Goal: Information Seeking & Learning: Learn about a topic

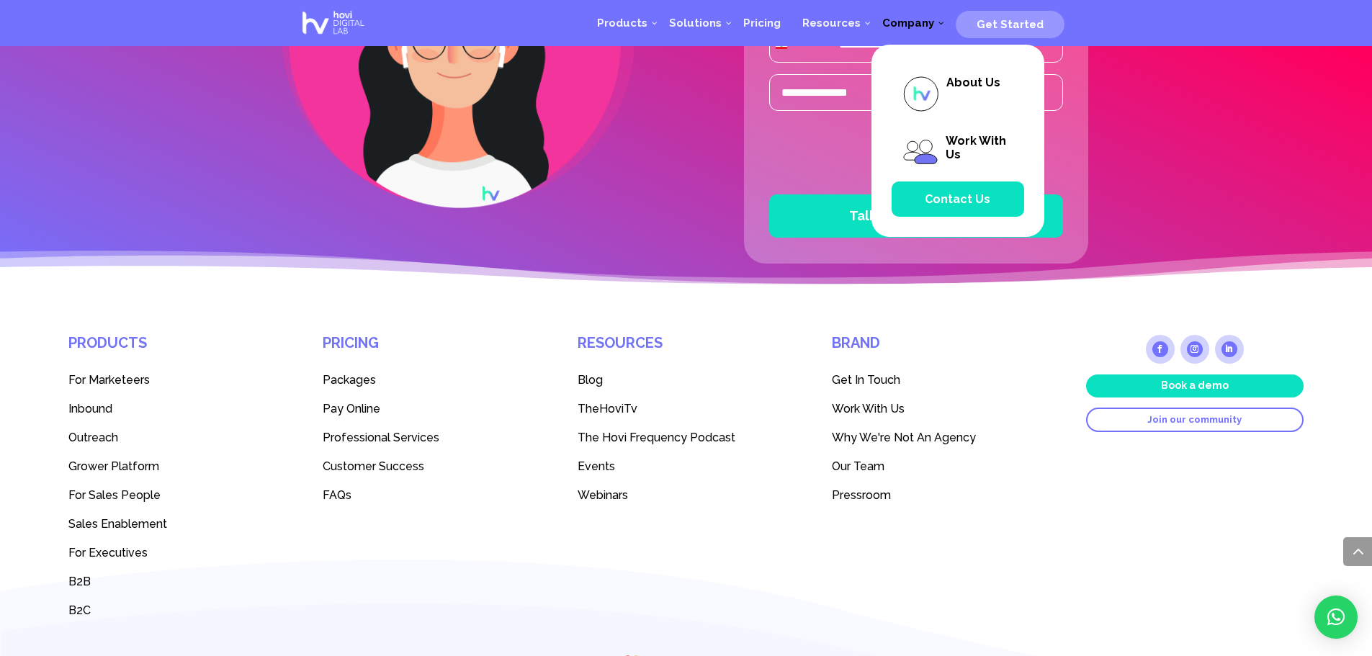
click at [917, 19] on span "Company" at bounding box center [908, 23] width 52 height 13
click at [944, 148] on span "Work With Us" at bounding box center [957, 152] width 132 height 58
click at [924, 140] on img at bounding box center [920, 152] width 36 height 37
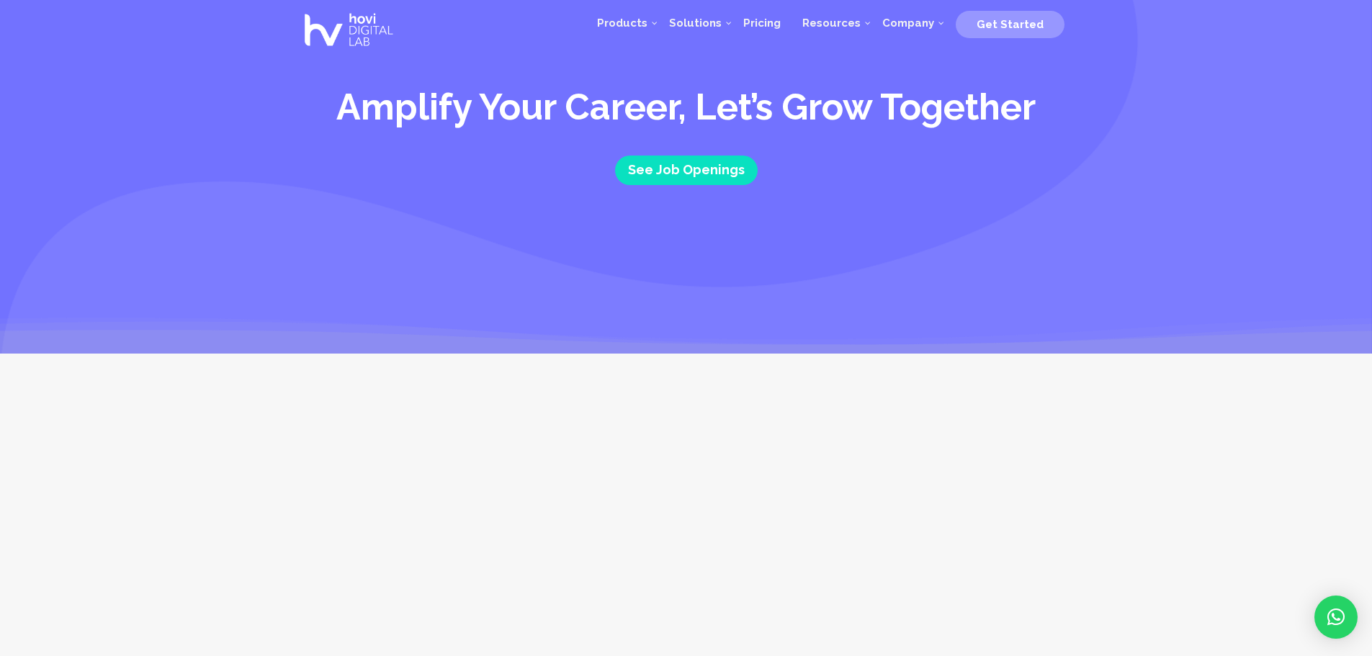
drag, startPoint x: 1183, startPoint y: 492, endPoint x: 1097, endPoint y: 127, distance: 374.4
click at [677, 177] on link "See Job Openings" at bounding box center [686, 171] width 143 height 30
